Goal: Transaction & Acquisition: Purchase product/service

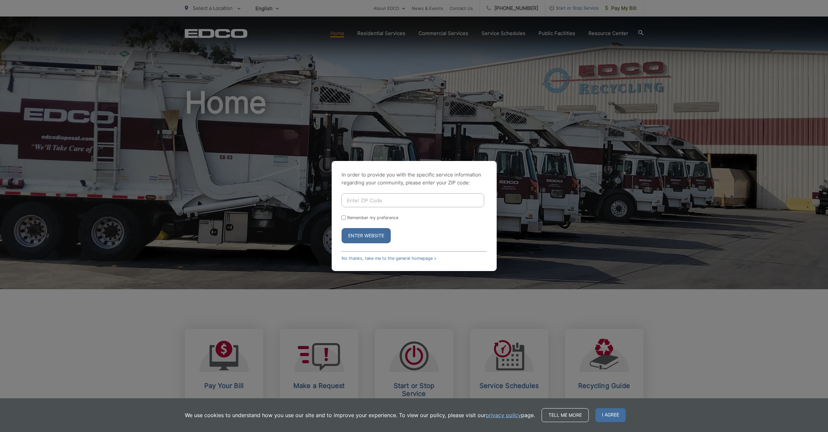
click at [361, 199] on input "Enter ZIP Code" at bounding box center [413, 200] width 143 height 14
type input "92020"
click at [372, 240] on button "Enter Website" at bounding box center [366, 235] width 49 height 15
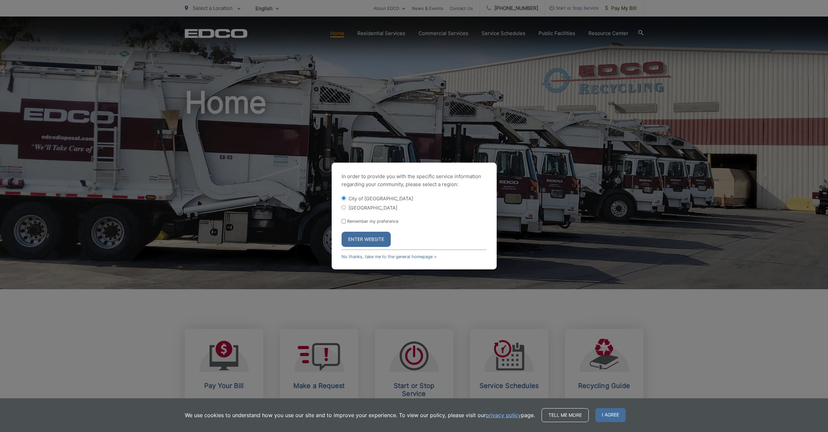
click at [372, 239] on button "Enter Website" at bounding box center [366, 238] width 49 height 15
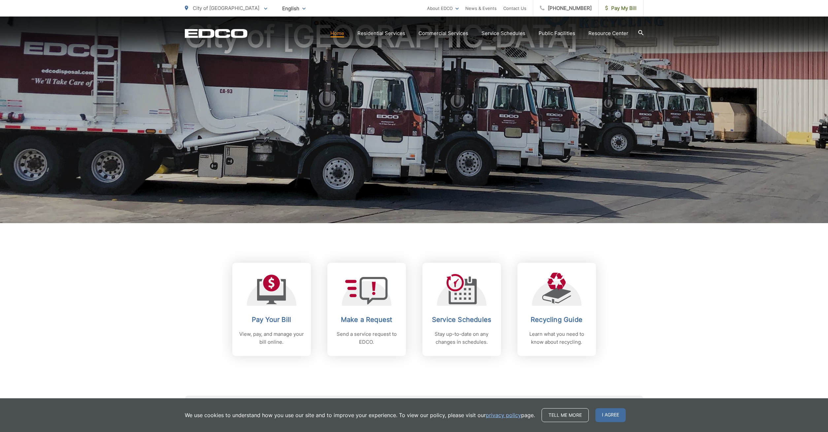
scroll to position [67, 0]
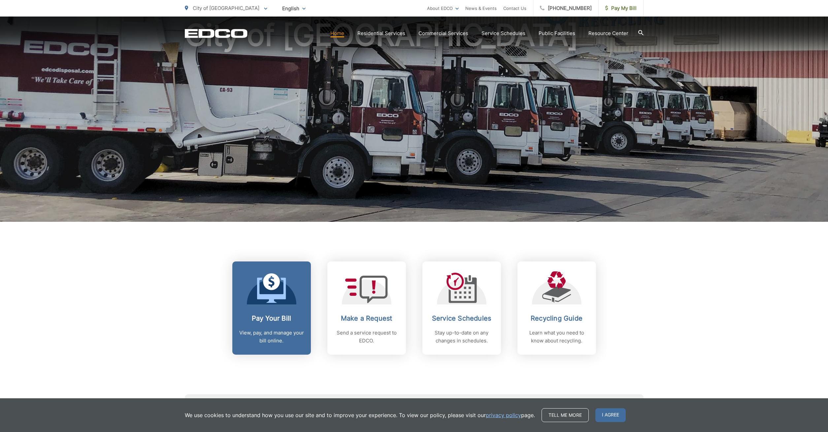
click at [289, 284] on div at bounding box center [272, 287] width 50 height 33
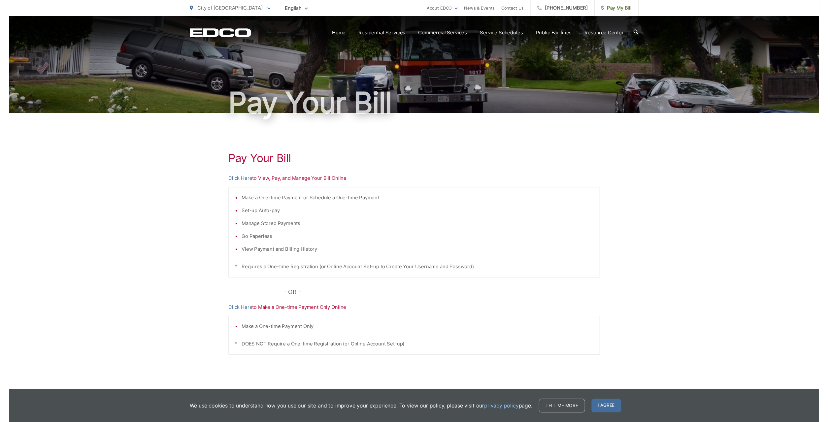
scroll to position [34, 0]
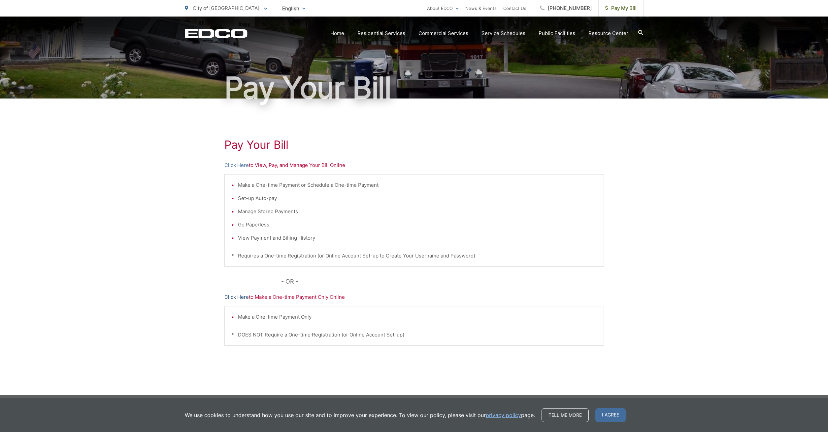
click at [235, 295] on link "Click Here" at bounding box center [237, 297] width 24 height 8
